Goal: Transaction & Acquisition: Register for event/course

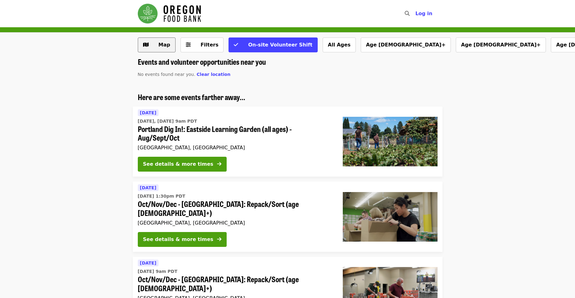
click at [167, 48] on span "Map" at bounding box center [161, 44] width 18 height 7
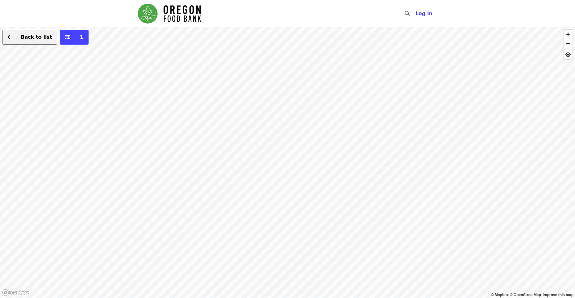
click at [23, 33] on button "Back to list" at bounding box center [29, 37] width 55 height 15
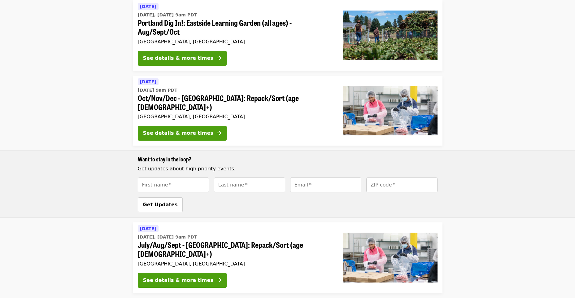
scroll to position [402, 0]
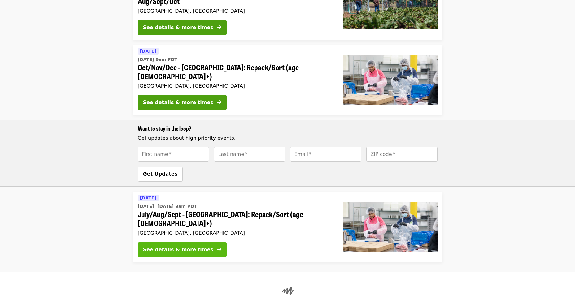
click at [181, 246] on div "See details & more times" at bounding box center [178, 249] width 70 height 7
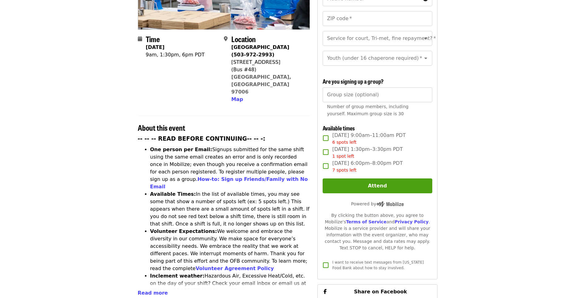
scroll to position [192, 0]
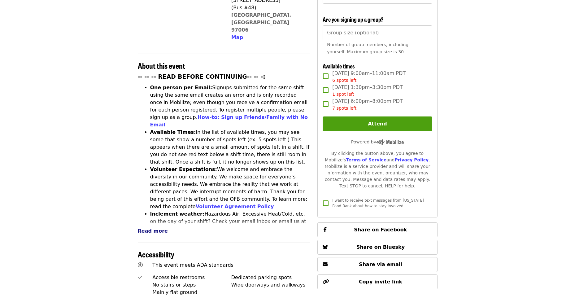
click at [153, 228] on span "Read more" at bounding box center [153, 231] width 30 height 6
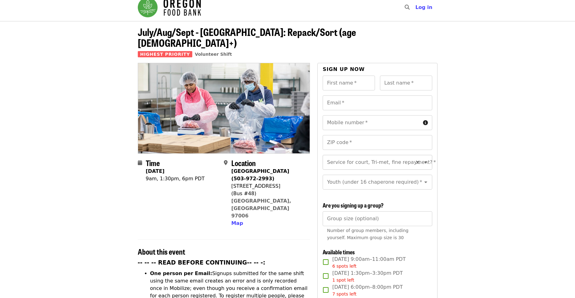
scroll to position [0, 0]
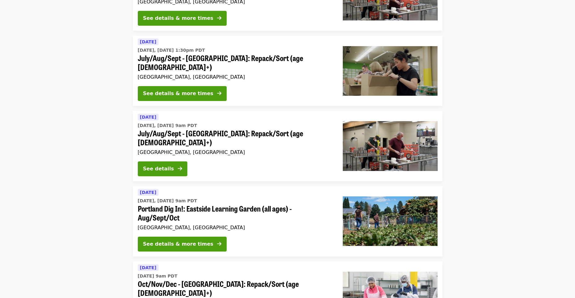
scroll to position [217, 0]
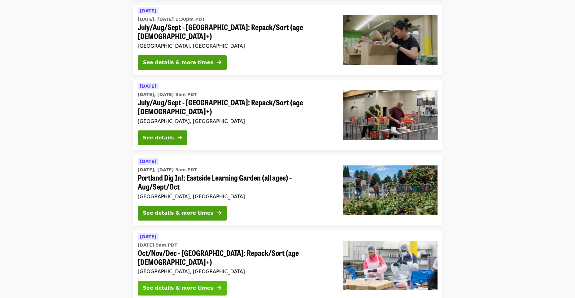
click at [175, 284] on div "See details & more times" at bounding box center [178, 287] width 70 height 7
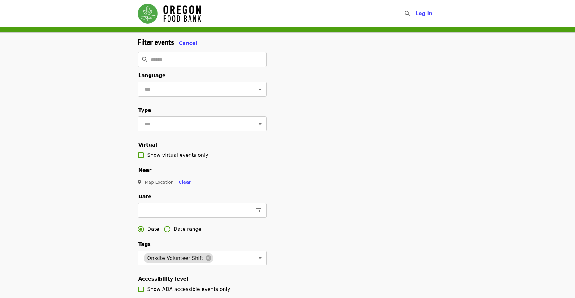
scroll to position [62, 0]
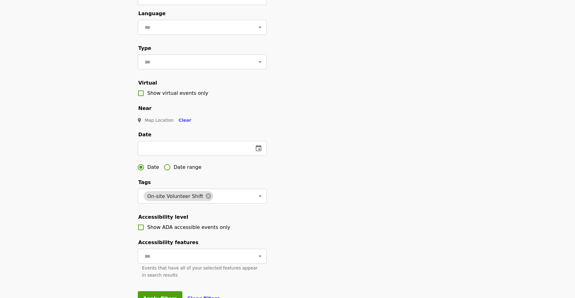
click at [186, 171] on span "Date range" at bounding box center [188, 166] width 28 height 7
click at [256, 151] on icon "change date" at bounding box center [259, 148] width 6 height 6
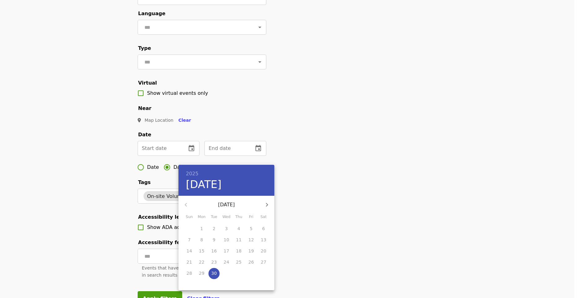
click at [267, 203] on icon "button" at bounding box center [267, 205] width 2 height 4
click at [260, 250] on span "18" at bounding box center [263, 251] width 11 height 6
type input "**********"
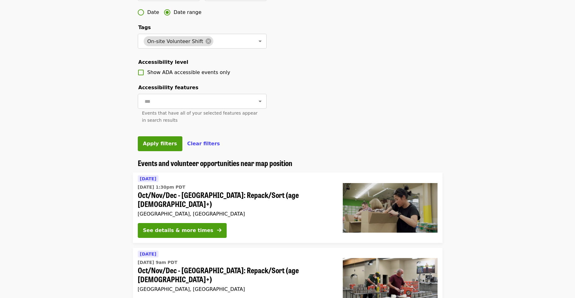
scroll to position [278, 0]
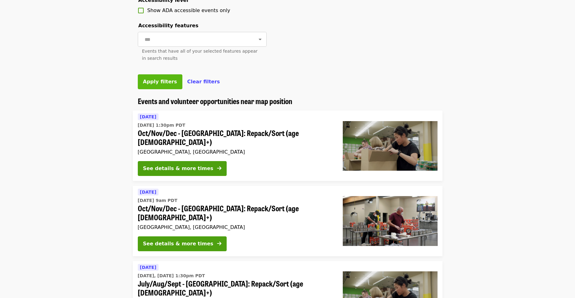
click at [148, 89] on button "Apply filters" at bounding box center [160, 81] width 45 height 15
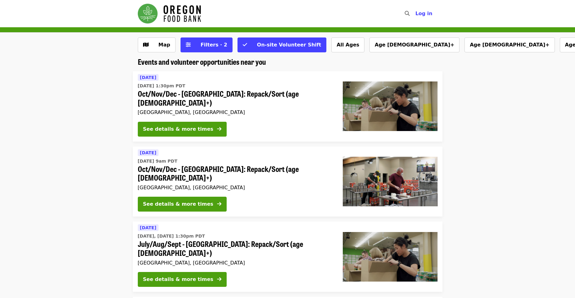
click at [521, 100] on li "[DATE] [DATE] 1:30pm PDT Oct/Nov/Dec - [GEOGRAPHIC_DATA]: Repack/Sort (age [DEM…" at bounding box center [287, 106] width 575 height 70
click at [429, 14] on span "Log in" at bounding box center [423, 14] width 17 height 6
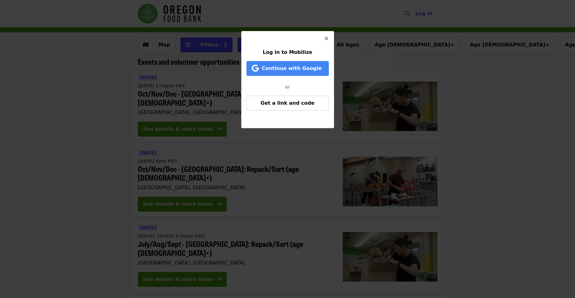
click at [327, 38] on icon "times icon" at bounding box center [326, 39] width 4 height 6
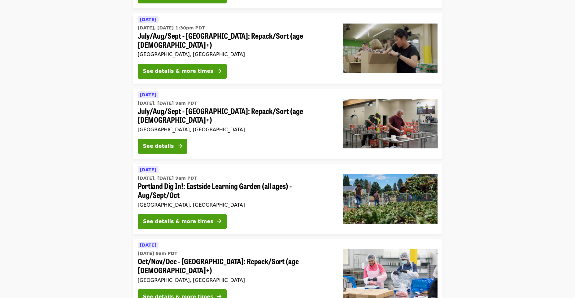
scroll to position [557, 0]
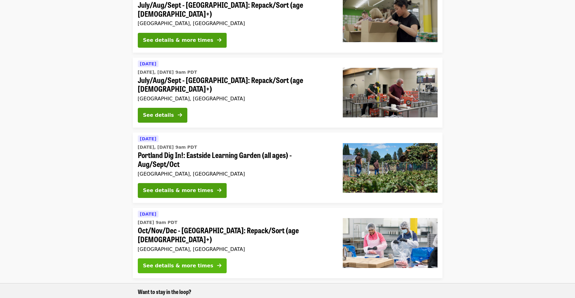
click at [167, 262] on div "See details & more times" at bounding box center [178, 265] width 70 height 7
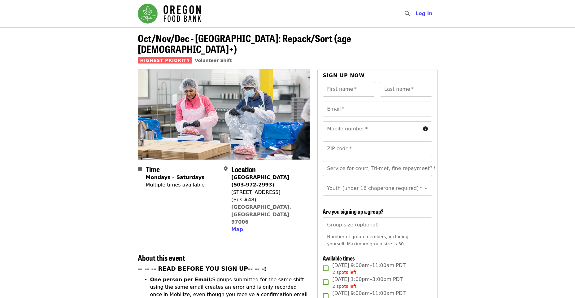
scroll to position [93, 0]
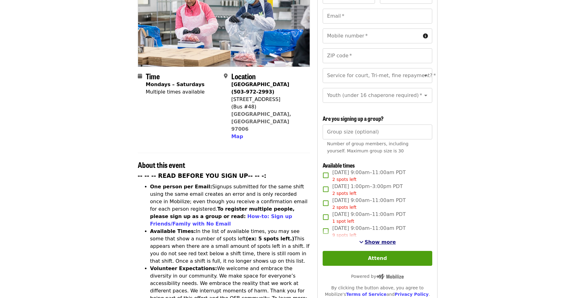
click at [373, 240] on span "Show more" at bounding box center [379, 242] width 31 height 6
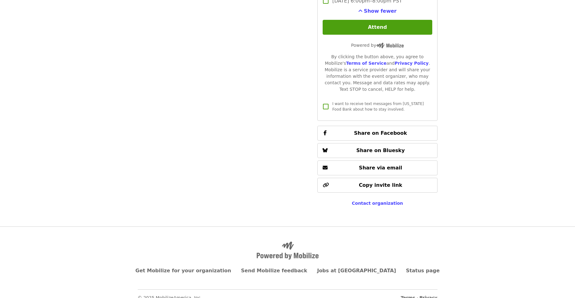
scroll to position [889, 0]
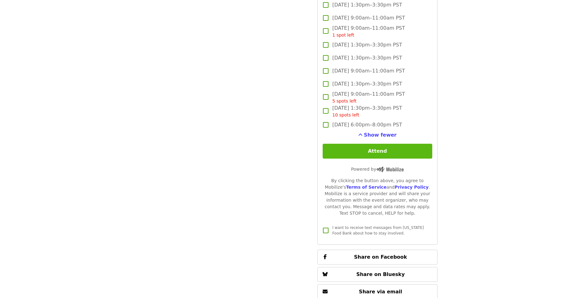
click at [363, 151] on button "Attend" at bounding box center [376, 151] width 109 height 15
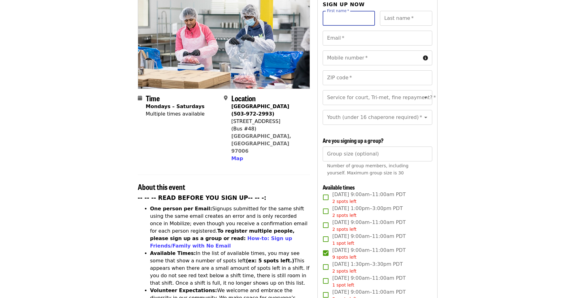
scroll to position [0, 0]
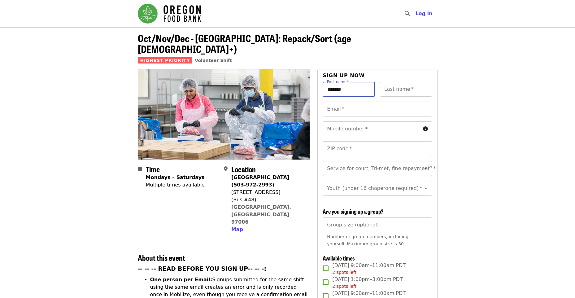
type input "*******"
type input "**"
type input "**********"
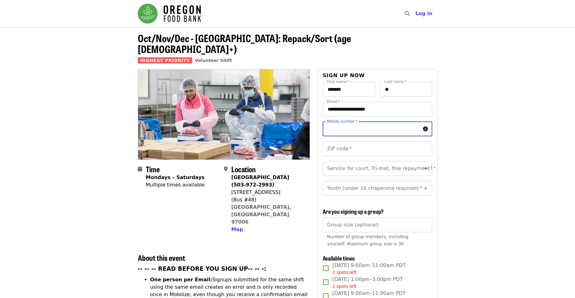
click at [360, 122] on input "Mobile number   *" at bounding box center [370, 128] width 97 height 15
type input "**********"
click at [361, 141] on input "ZIP code   *" at bounding box center [376, 148] width 109 height 15
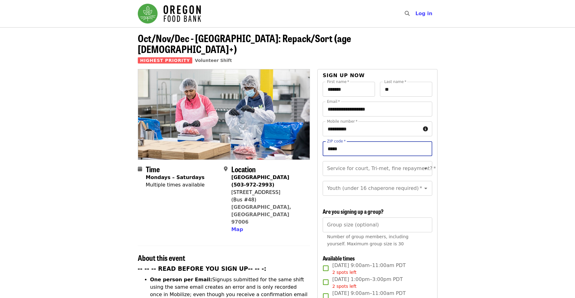
type input "*****"
click at [402, 162] on input "Service for court, Tri-met, fine repayment?   *" at bounding box center [369, 168] width 84 height 12
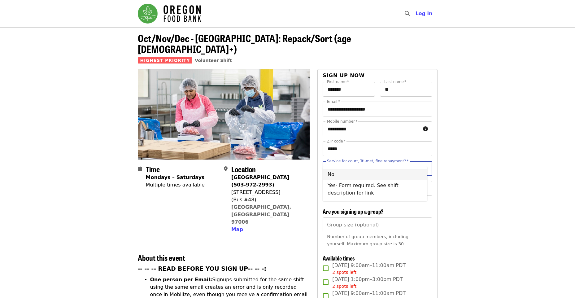
click at [355, 176] on li "No" at bounding box center [374, 174] width 105 height 11
type input "**"
click at [398, 184] on div "Youth (under 16 chaperone required)   * Youth (under 16 chaperone required) *" at bounding box center [376, 188] width 109 height 15
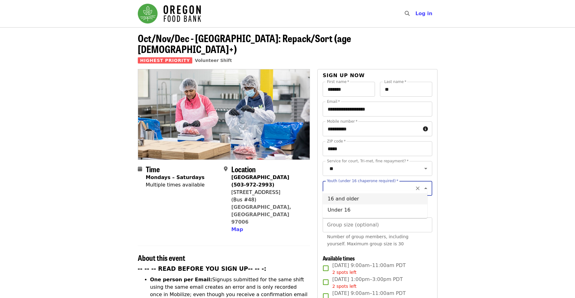
click at [345, 199] on li "16 and older" at bounding box center [374, 198] width 105 height 11
type input "**********"
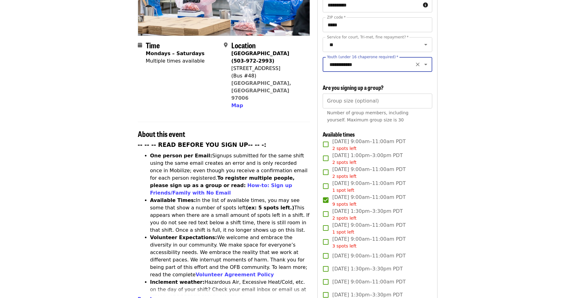
scroll to position [155, 0]
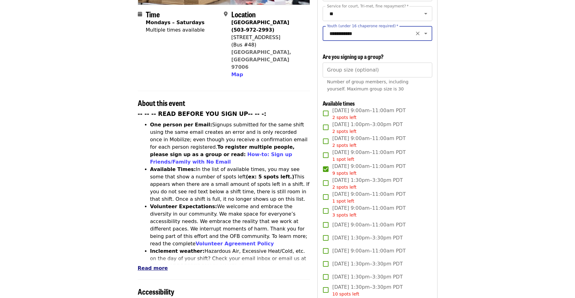
click at [155, 265] on span "Read more" at bounding box center [153, 268] width 30 height 6
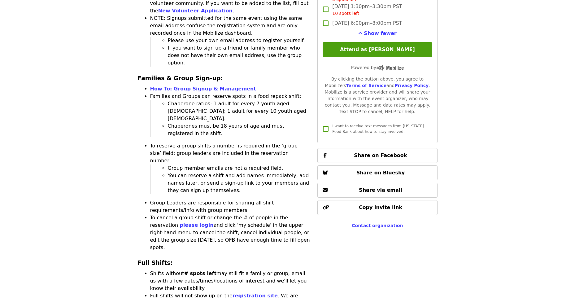
scroll to position [928, 0]
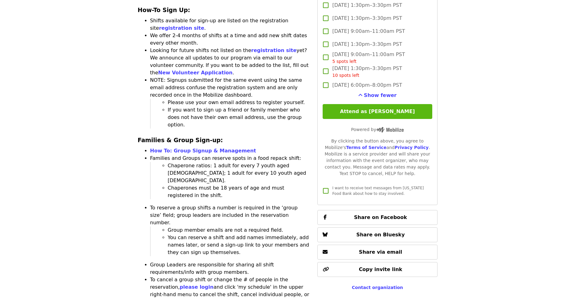
click at [381, 109] on button "Attend as [PERSON_NAME]" at bounding box center [376, 111] width 109 height 15
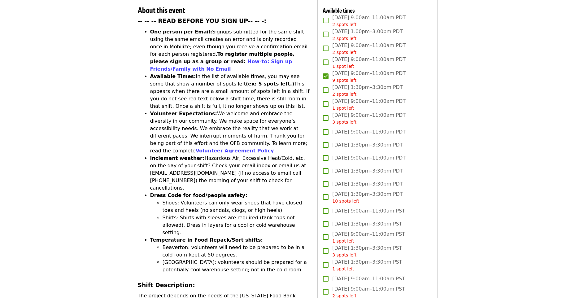
scroll to position [155, 0]
